Goal: Task Accomplishment & Management: Complete application form

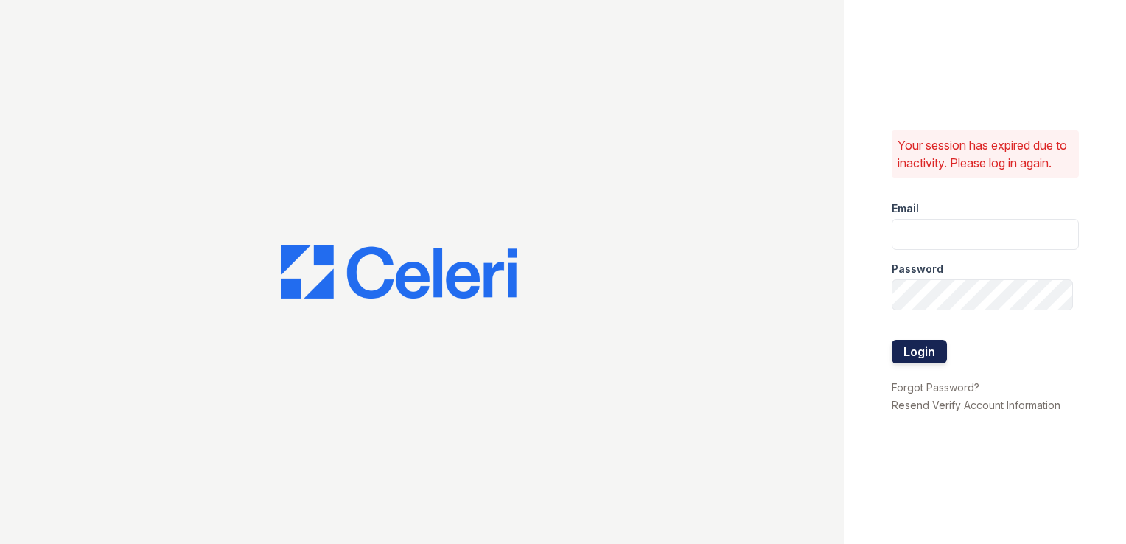
type input "gac@mns.com"
click at [912, 360] on button "Login" at bounding box center [919, 352] width 55 height 24
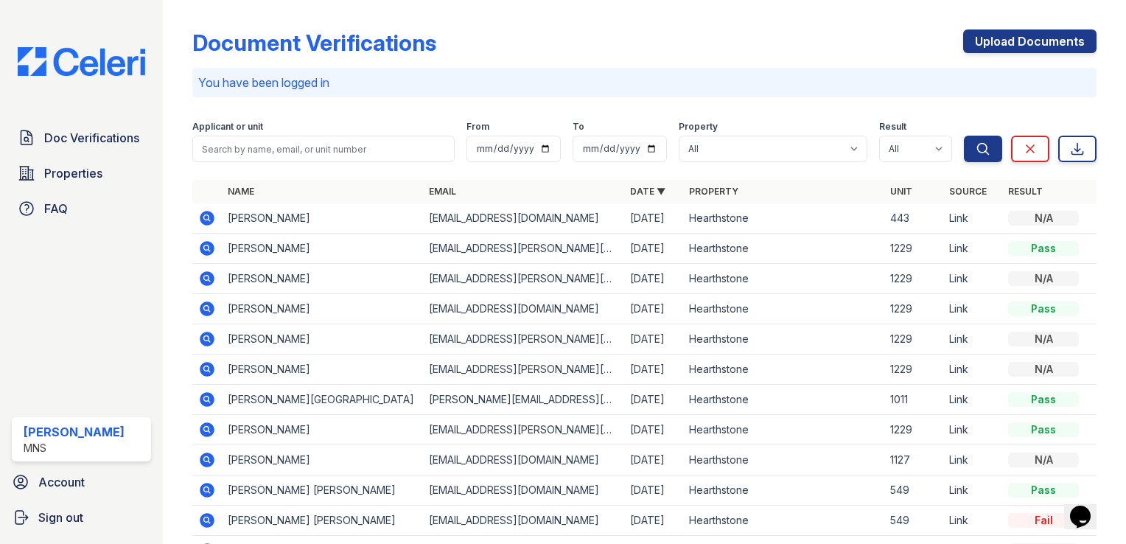
click at [206, 217] on icon at bounding box center [206, 217] width 4 height 4
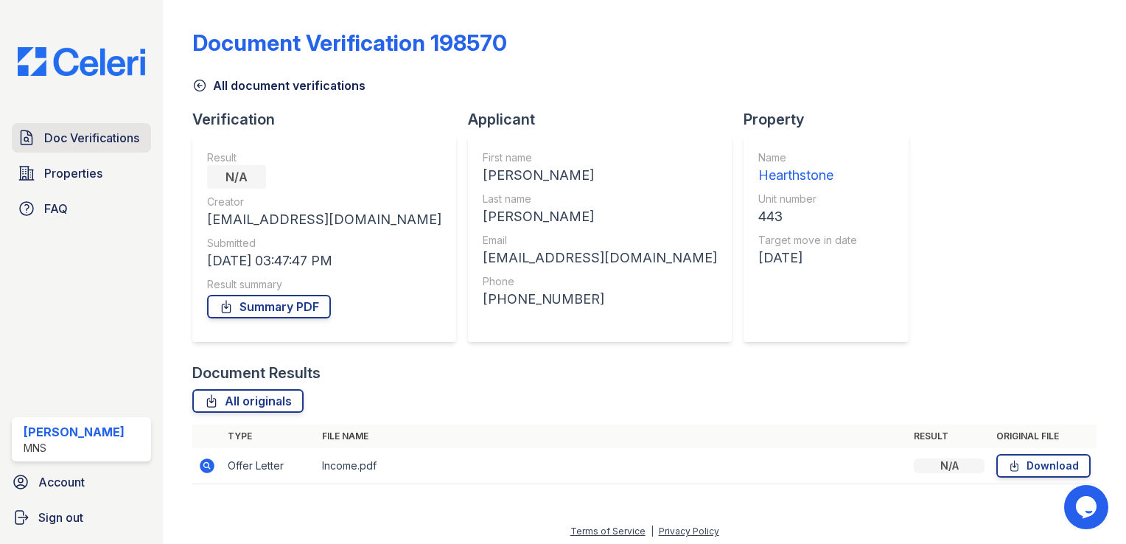
click at [74, 132] on span "Doc Verifications" at bounding box center [91, 138] width 95 height 18
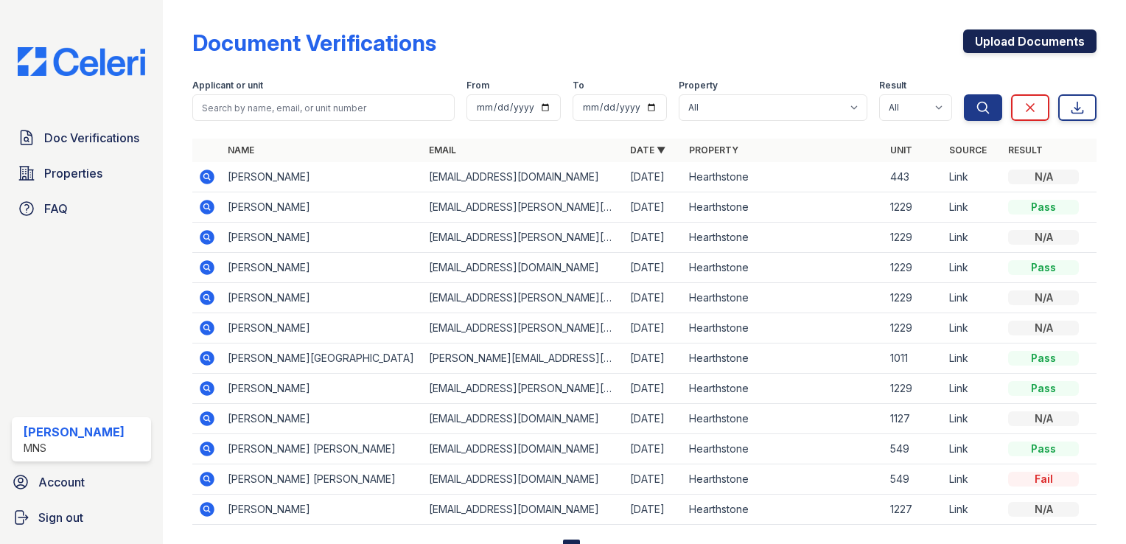
click at [1014, 42] on link "Upload Documents" at bounding box center [1029, 41] width 133 height 24
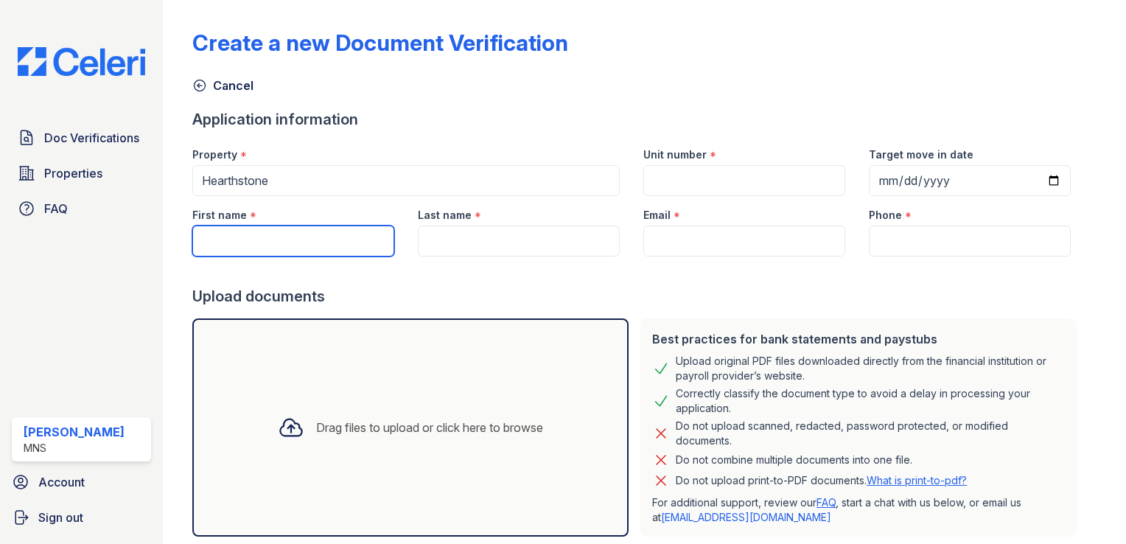
click at [307, 241] on input "First name" at bounding box center [293, 241] width 202 height 31
type input "[PERSON_NAME]"
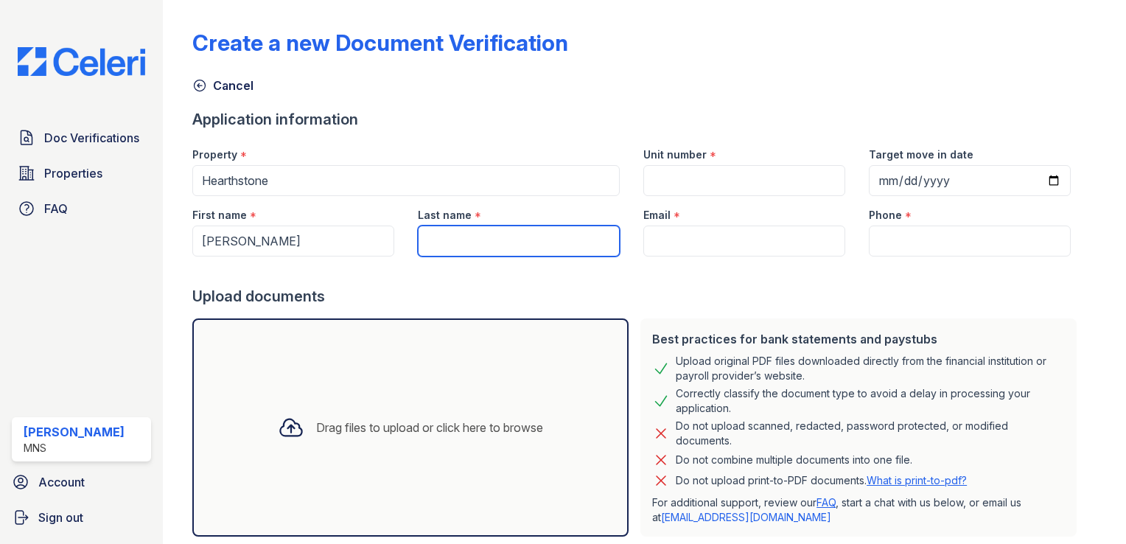
click at [450, 248] on input "Last name" at bounding box center [519, 241] width 202 height 31
type input "[PERSON_NAME]"
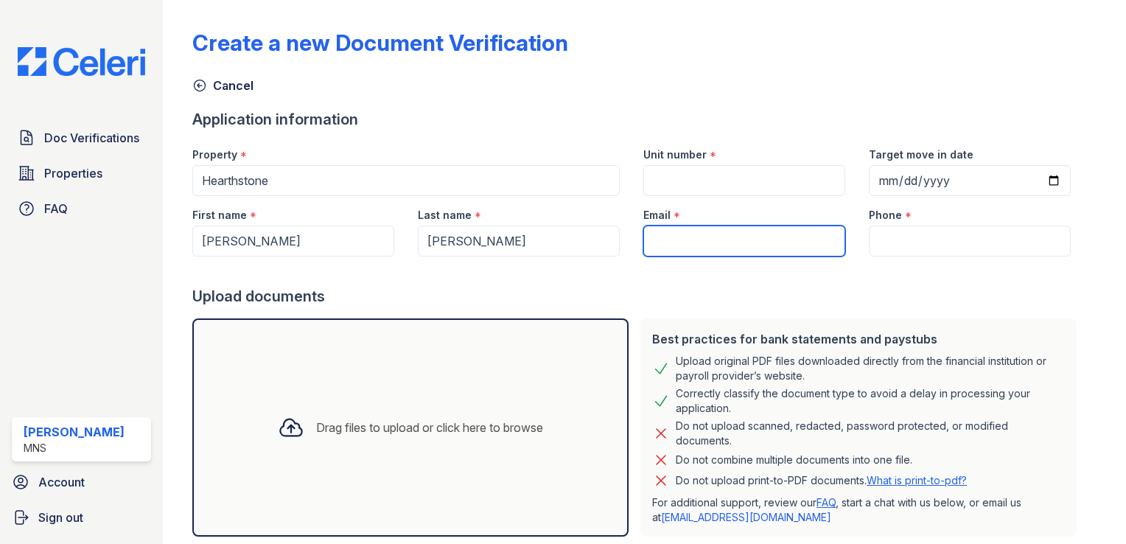
click at [693, 246] on input "Email" at bounding box center [744, 241] width 202 height 31
type input "a"
paste input "[EMAIL_ADDRESS][DOMAIN_NAME]"
type input "[EMAIL_ADDRESS][DOMAIN_NAME]"
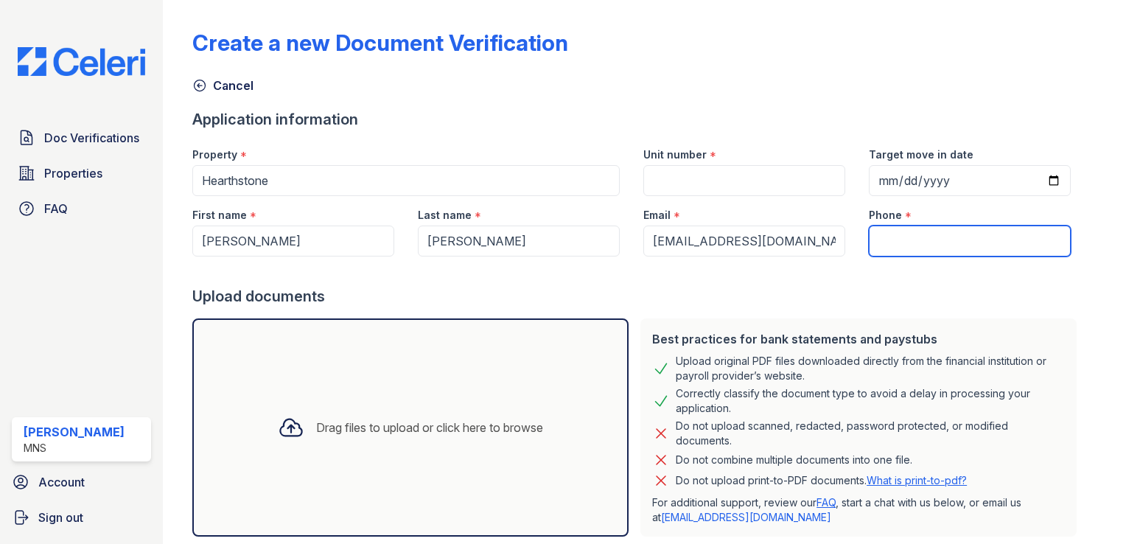
click at [909, 245] on input "Phone" at bounding box center [970, 241] width 202 height 31
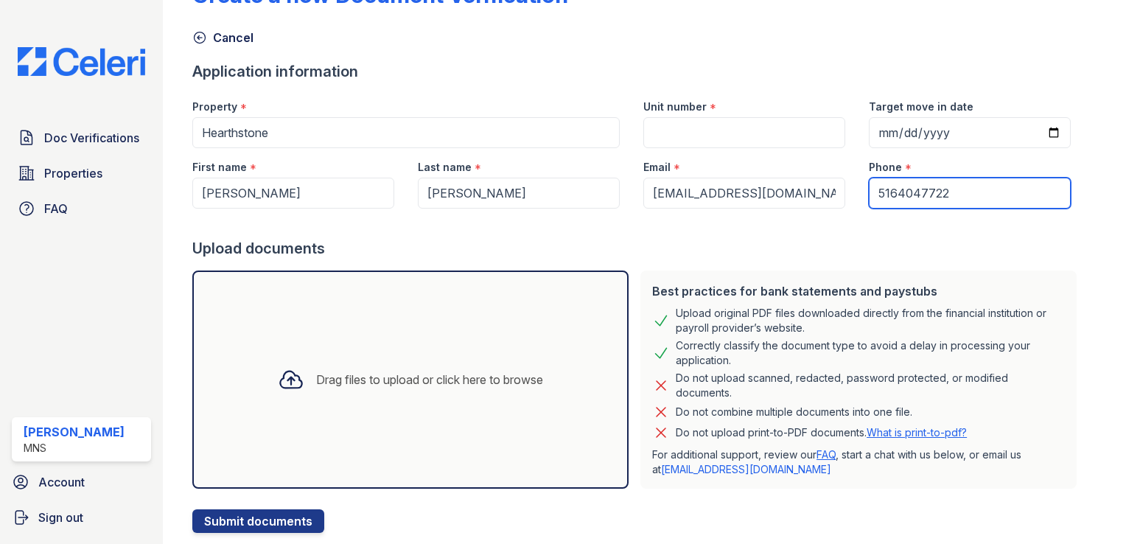
scroll to position [74, 0]
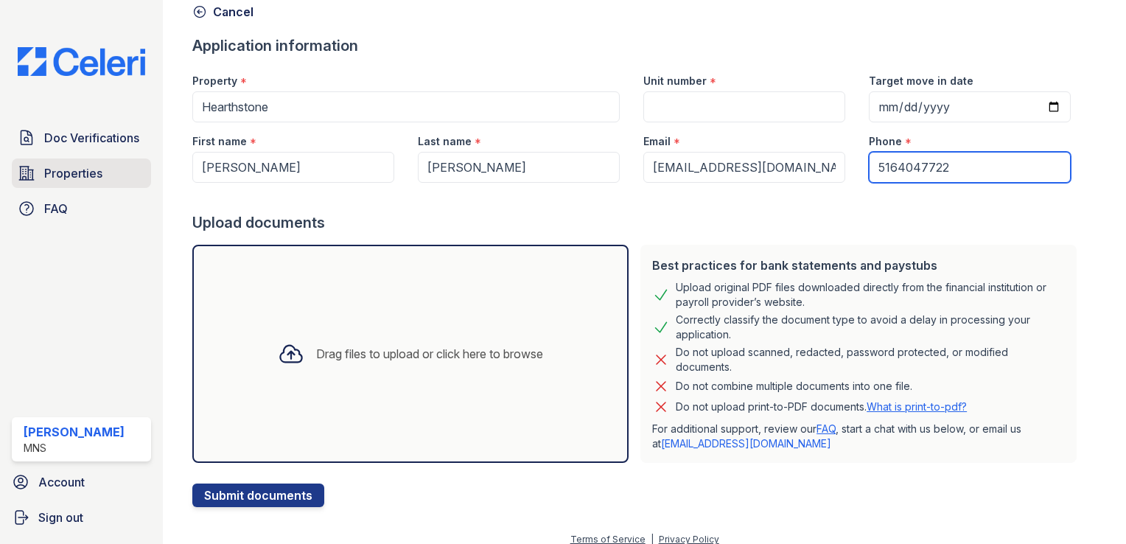
type input "5164047722"
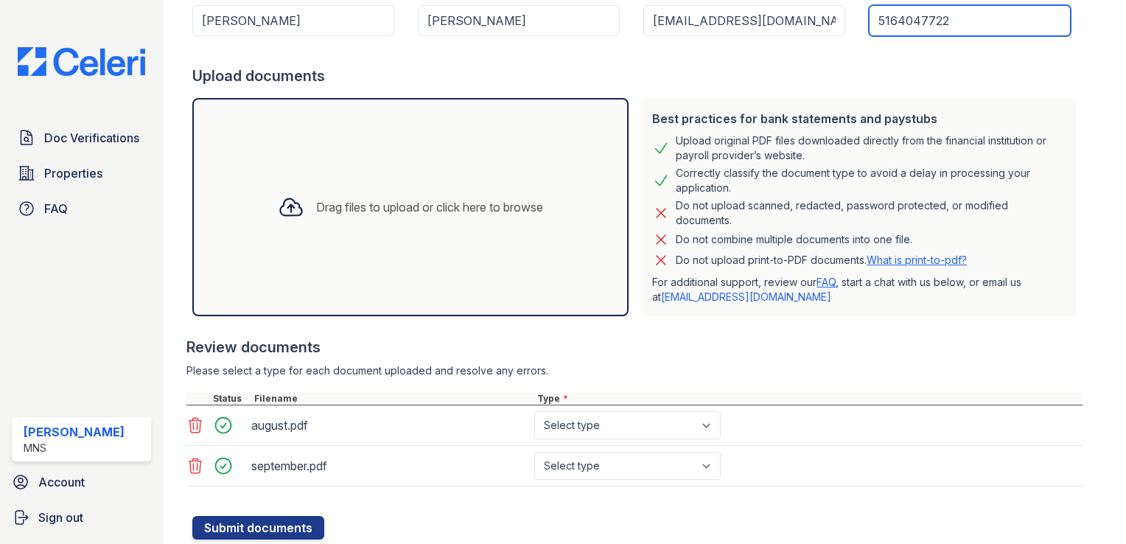
scroll to position [221, 0]
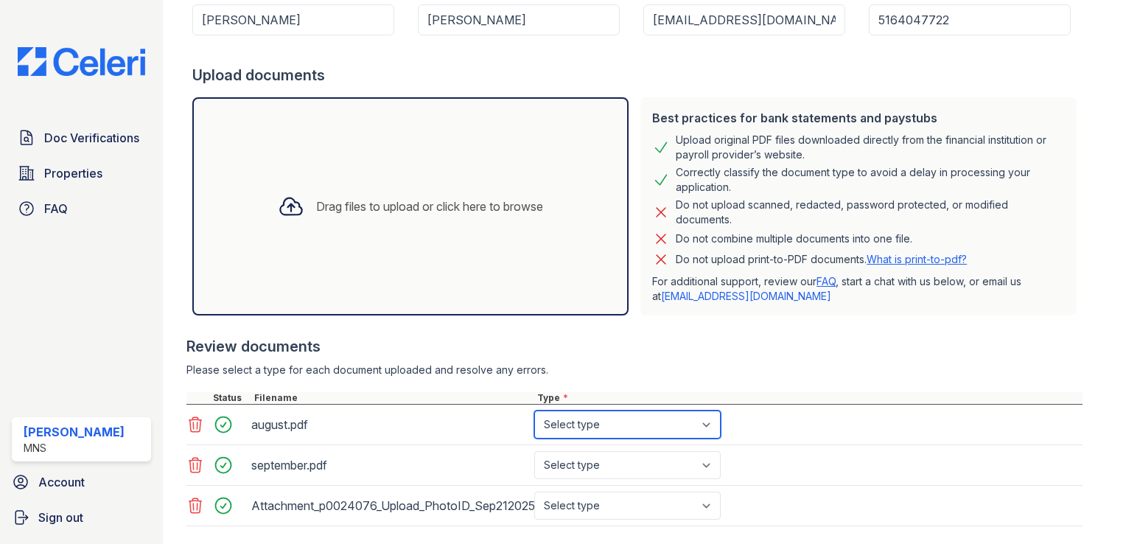
click at [710, 425] on select "Select type Paystub Bank Statement Offer Letter Tax Documents Benefit Award Let…" at bounding box center [627, 425] width 186 height 28
select select "paystub"
click at [534, 411] on select "Select type Paystub Bank Statement Offer Letter Tax Documents Benefit Award Let…" at bounding box center [627, 425] width 186 height 28
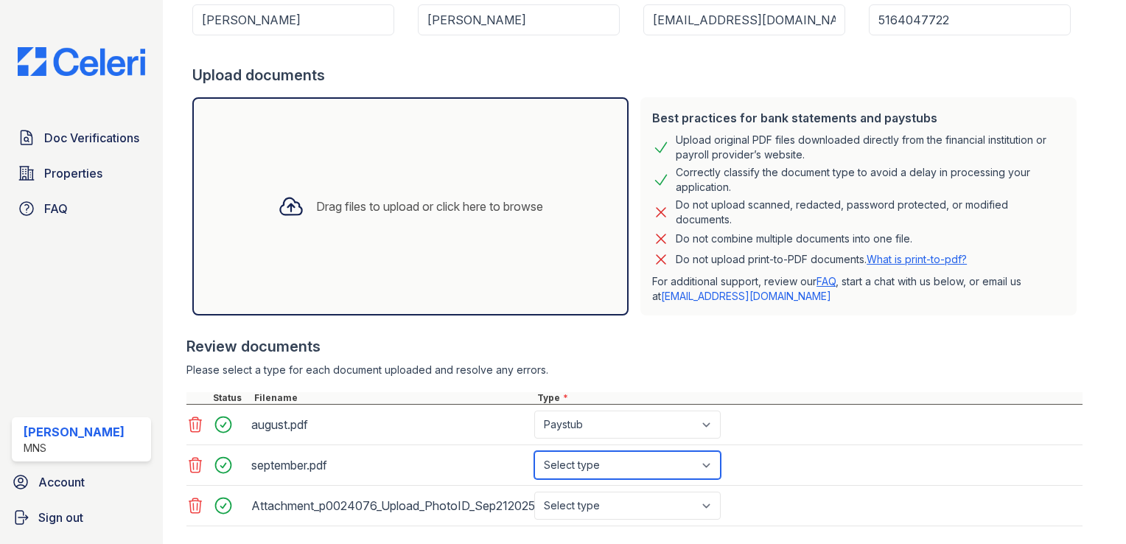
click at [708, 463] on select "Select type Paystub Bank Statement Offer Letter Tax Documents Benefit Award Let…" at bounding box center [627, 465] width 186 height 28
select select "paystub"
click at [534, 451] on select "Select type Paystub Bank Statement Offer Letter Tax Documents Benefit Award Let…" at bounding box center [627, 465] width 186 height 28
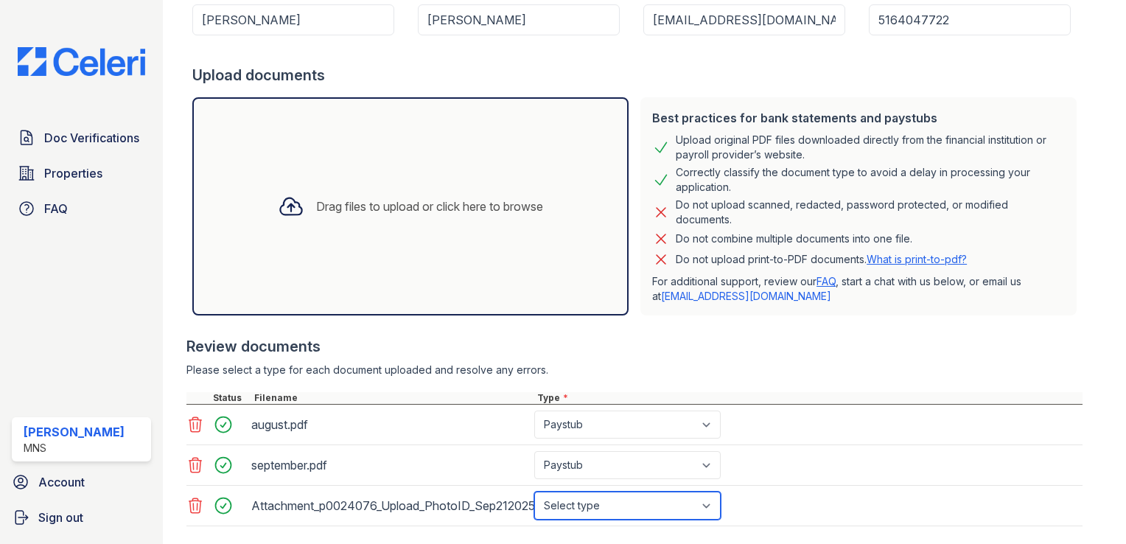
click at [674, 503] on select "Select type Paystub Bank Statement Offer Letter Tax Documents Benefit Award Let…" at bounding box center [627, 506] width 186 height 28
select select "other"
click at [534, 492] on select "Select type Paystub Bank Statement Offer Letter Tax Documents Benefit Award Let…" at bounding box center [627, 506] width 186 height 28
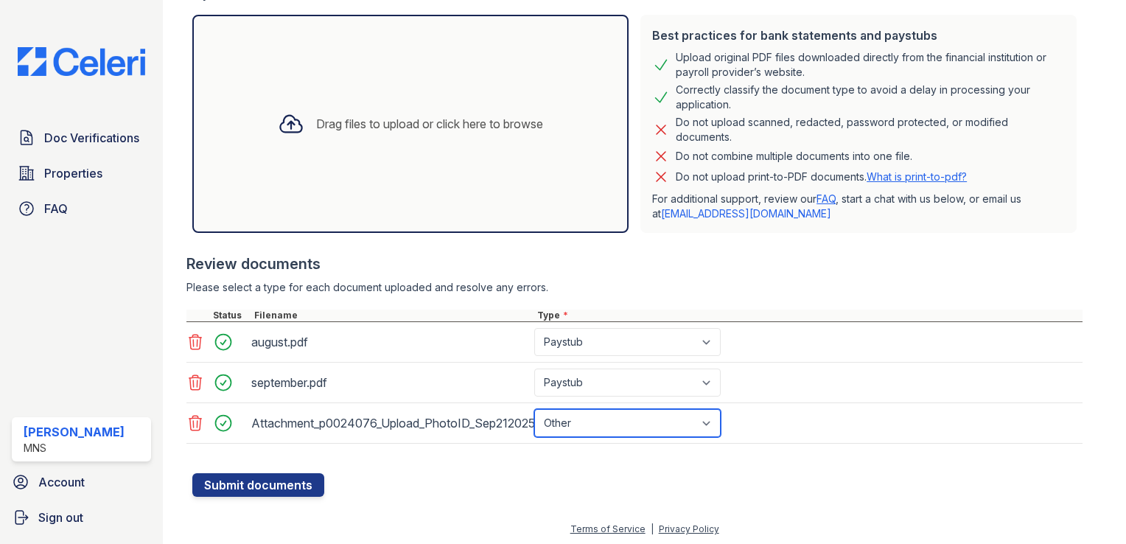
scroll to position [304, 0]
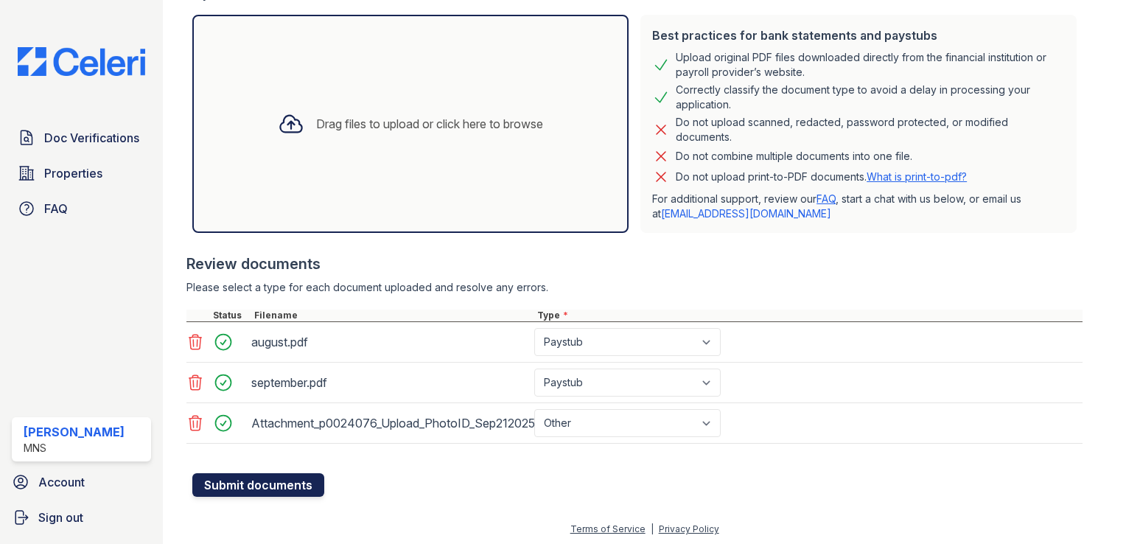
click at [248, 477] on button "Submit documents" at bounding box center [258, 485] width 132 height 24
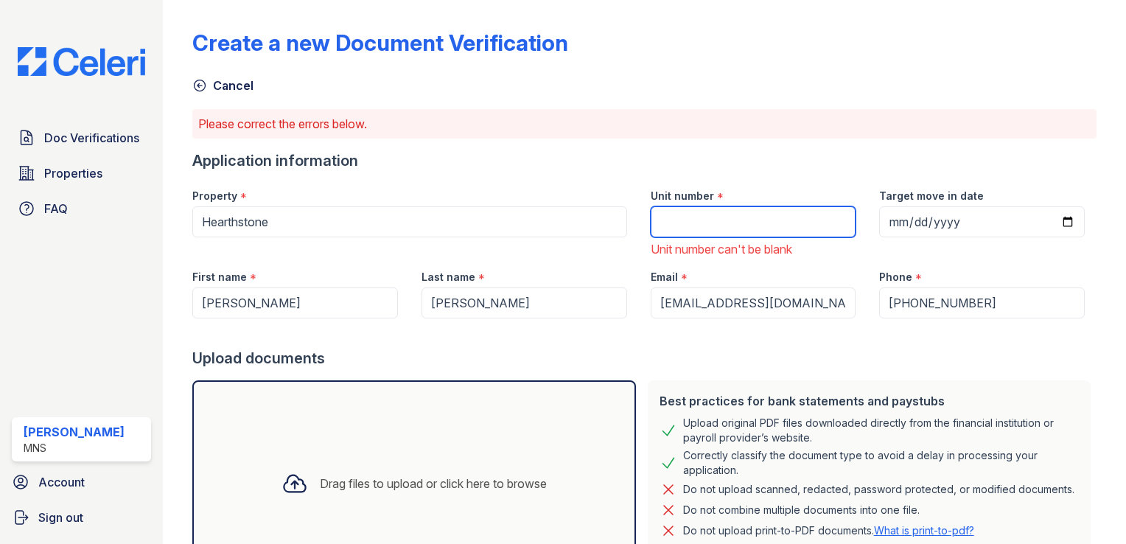
click at [715, 219] on input "Unit number" at bounding box center [754, 221] width 206 height 31
type input "443"
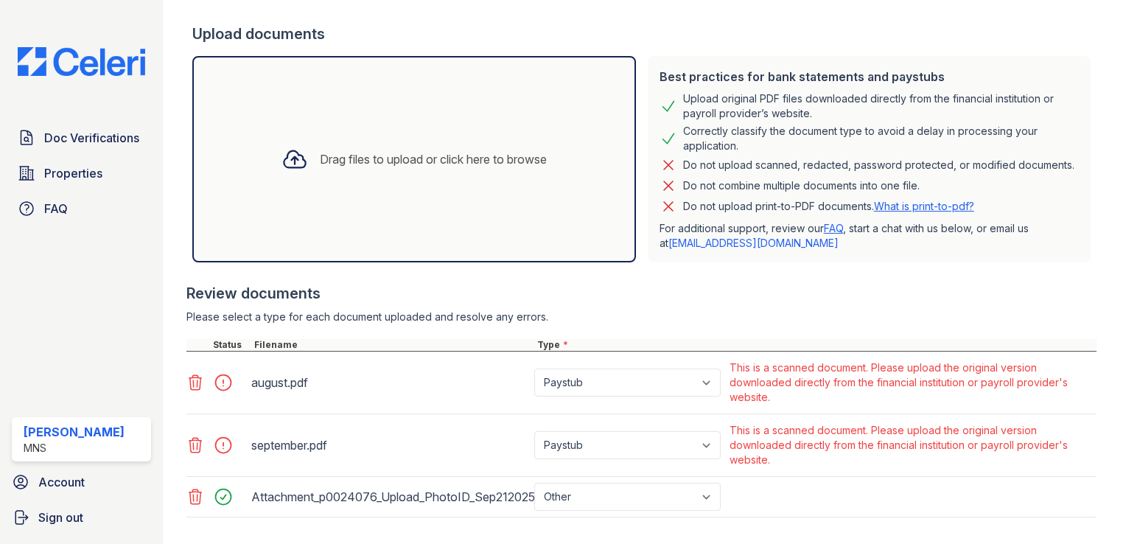
scroll to position [378, 0]
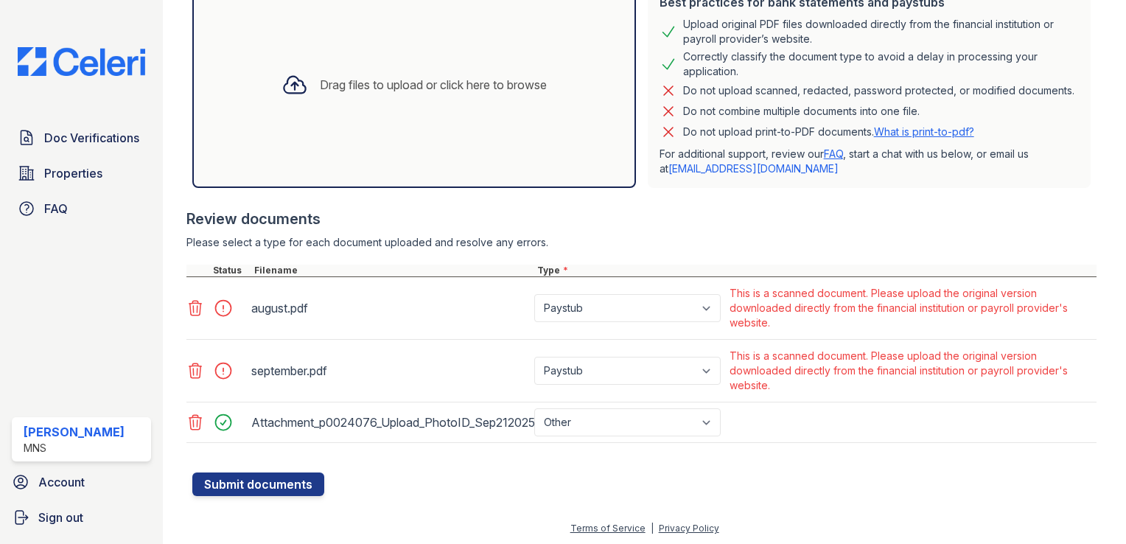
drag, startPoint x: 876, startPoint y: 290, endPoint x: 1017, endPoint y: 322, distance: 145.0
click at [1017, 322] on div "This is a scanned document. Please upload the original version downloaded direc…" at bounding box center [912, 308] width 364 height 44
drag, startPoint x: 1017, startPoint y: 322, endPoint x: 915, endPoint y: 287, distance: 108.4
copy div "Please upload the original version downloaded directly from the financial insti…"
